Goal: Task Accomplishment & Management: Manage account settings

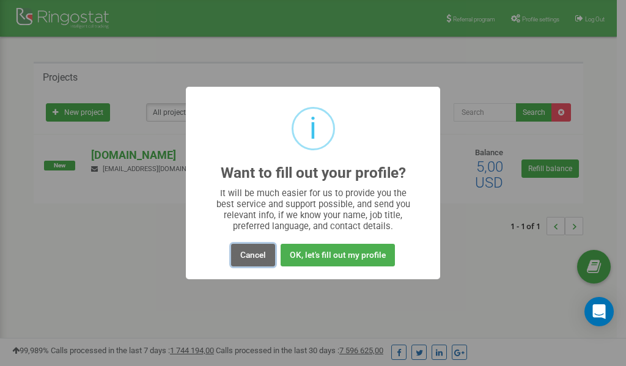
click at [252, 257] on button "Cancel" at bounding box center [253, 255] width 44 height 23
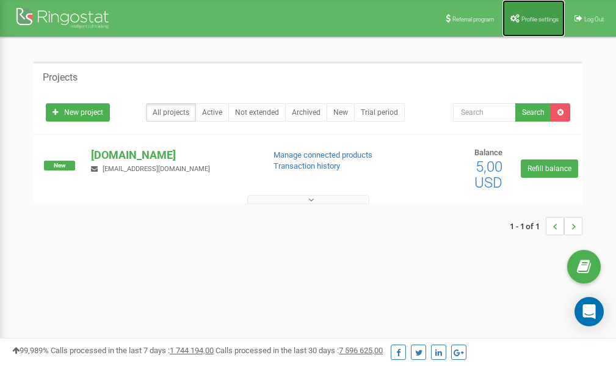
click at [533, 20] on span "Profile settings" at bounding box center [540, 19] width 37 height 7
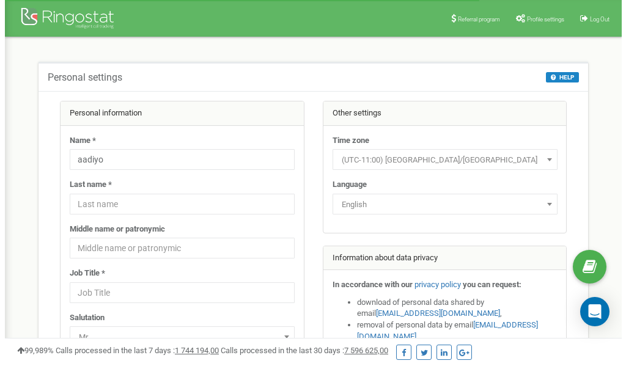
scroll to position [61, 0]
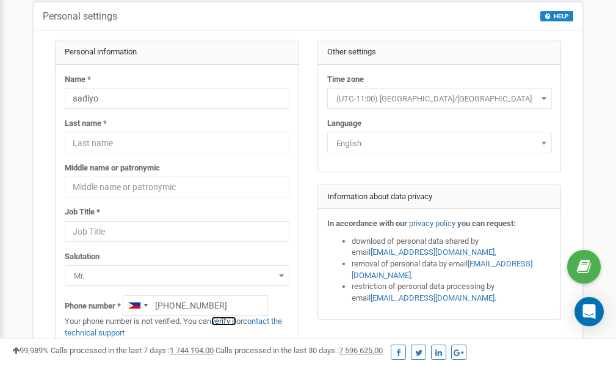
click at [227, 321] on link "verify it" at bounding box center [223, 320] width 25 height 9
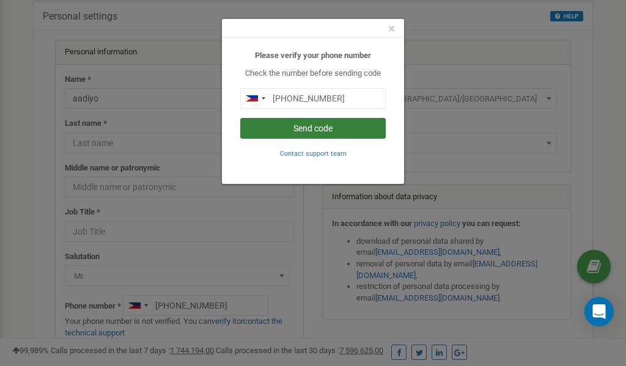
click at [312, 130] on button "Send code" at bounding box center [312, 128] width 145 height 21
